Goal: Task Accomplishment & Management: Complete application form

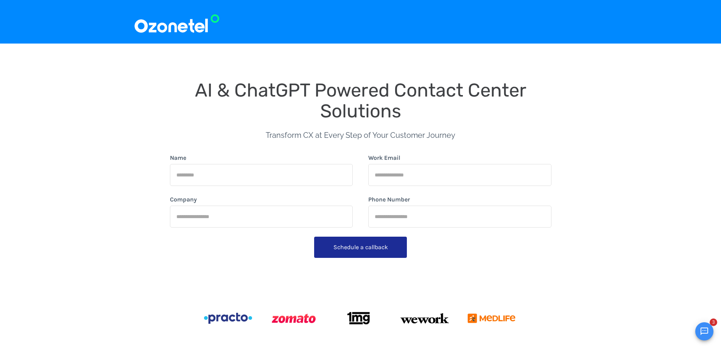
drag, startPoint x: 0, startPoint y: 0, endPoint x: 224, endPoint y: 177, distance: 286.0
click at [224, 177] on input "Name" at bounding box center [261, 175] width 183 height 22
type input "**********"
click at [395, 169] on input "Work Email" at bounding box center [459, 175] width 183 height 22
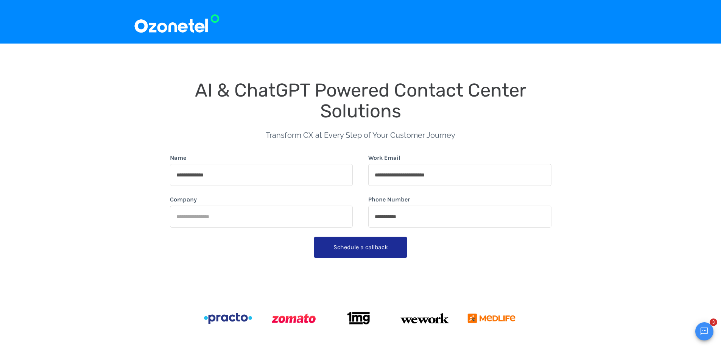
type input "**********"
click at [355, 250] on button "Schedule a callback" at bounding box center [360, 246] width 93 height 21
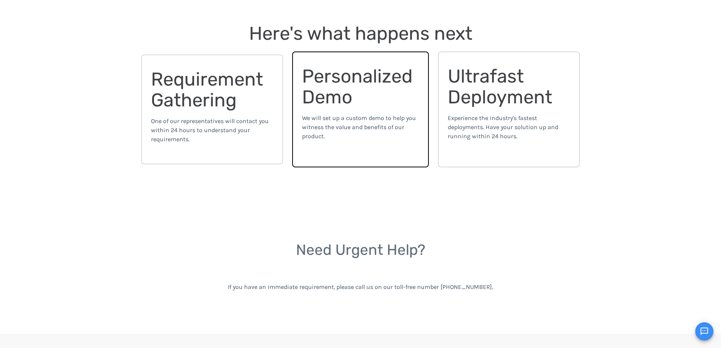
scroll to position [189, 0]
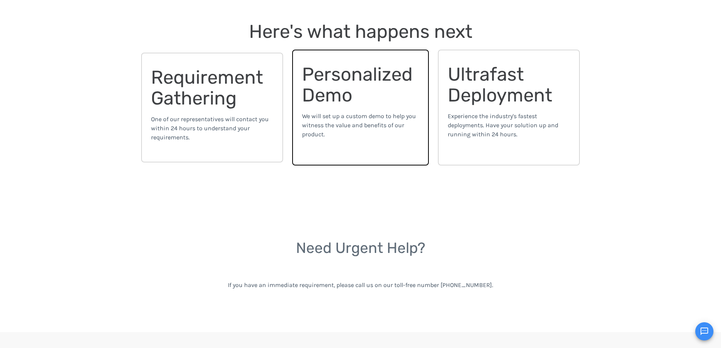
click at [360, 123] on span "We will set up a custom demo to help you witness the value and benefits of our …" at bounding box center [359, 124] width 114 height 25
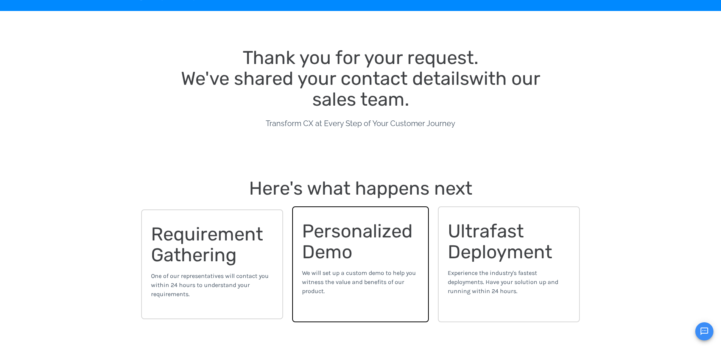
scroll to position [10, 0]
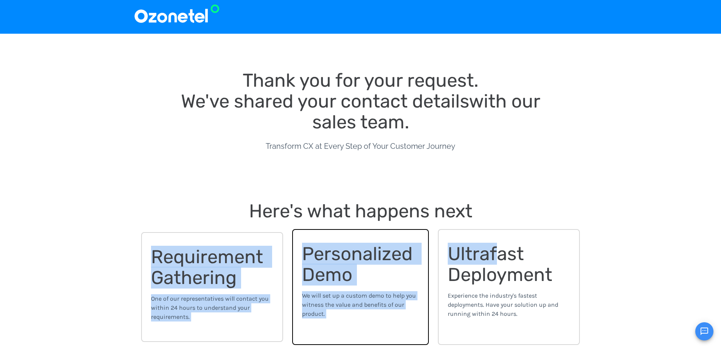
click at [494, 199] on div "Here's what happens next Requirement Gathering One of our representatives will …" at bounding box center [360, 276] width 721 height 212
click at [460, 258] on span "Ultrafast Deployment" at bounding box center [499, 263] width 104 height 43
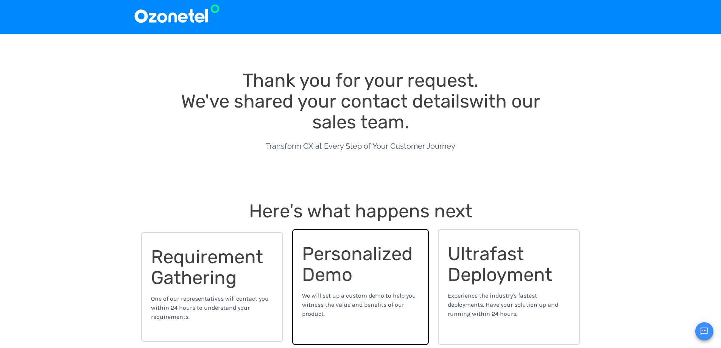
click at [503, 185] on div "Here's what happens next Requirement Gathering One of our representatives will …" at bounding box center [360, 276] width 721 height 212
click at [503, 266] on span "Ultrafast Deployment" at bounding box center [499, 263] width 104 height 43
click at [395, 259] on span "Personalized Demo" at bounding box center [359, 263] width 115 height 43
click at [235, 286] on span "Requirement Gathering" at bounding box center [209, 266] width 117 height 43
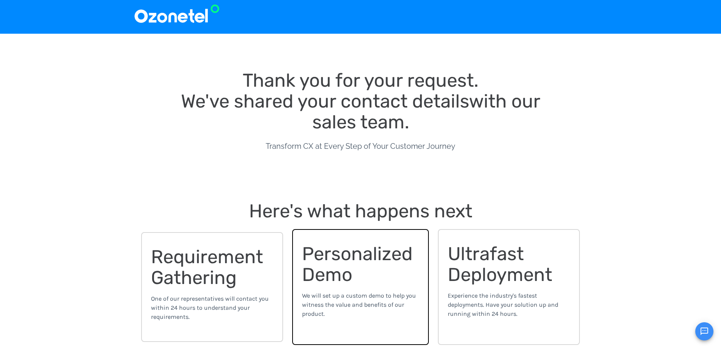
click at [202, 214] on div "Here's what happens next Requirement Gathering One of our representatives will …" at bounding box center [361, 276] width 454 height 152
click at [614, 41] on div "Thank you for your request. We've shared your contact details with our sales te…" at bounding box center [360, 102] width 721 height 137
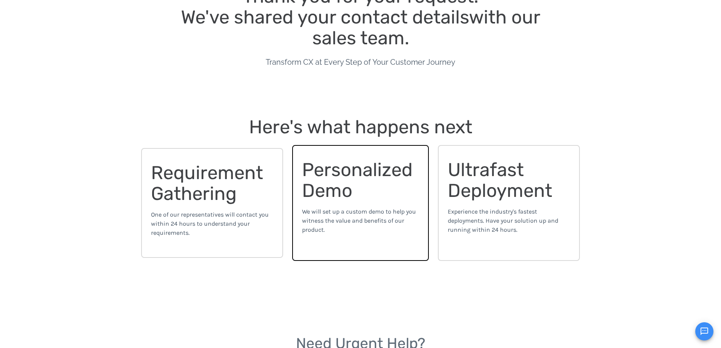
scroll to position [0, 0]
